Goal: Transaction & Acquisition: Purchase product/service

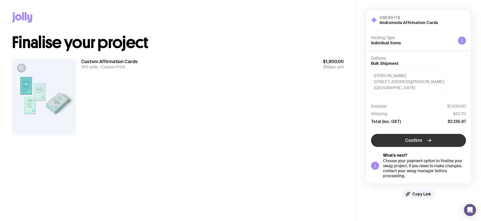
click at [421, 141] on span "Confirm" at bounding box center [413, 141] width 17 height 6
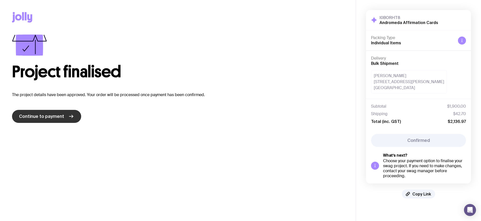
click at [40, 119] on span "Continue to payment" at bounding box center [41, 117] width 45 height 6
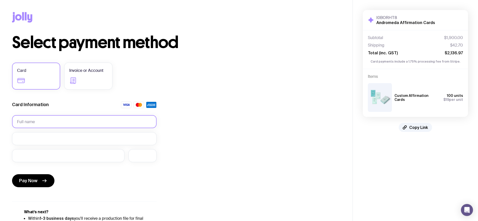
click at [48, 121] on input "text" at bounding box center [84, 121] width 144 height 13
click at [69, 104] on div "Card Information" at bounding box center [84, 107] width 144 height 10
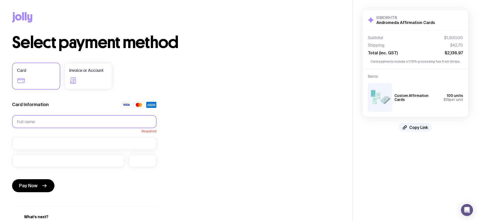
click at [60, 121] on input "text" at bounding box center [84, 121] width 144 height 13
click at [73, 103] on div "Card Information" at bounding box center [84, 107] width 144 height 10
click at [50, 121] on input "text" at bounding box center [84, 121] width 144 height 13
type input "[PERSON_NAME]"
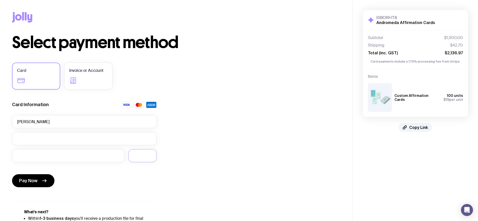
click at [190, 142] on div "Select payment method Card Invoice or Account Card Information Brian McCarthy P…" at bounding box center [176, 139] width 328 height 209
click at [37, 183] on button "Pay Now" at bounding box center [33, 180] width 42 height 13
